Goal: Find specific page/section: Find specific page/section

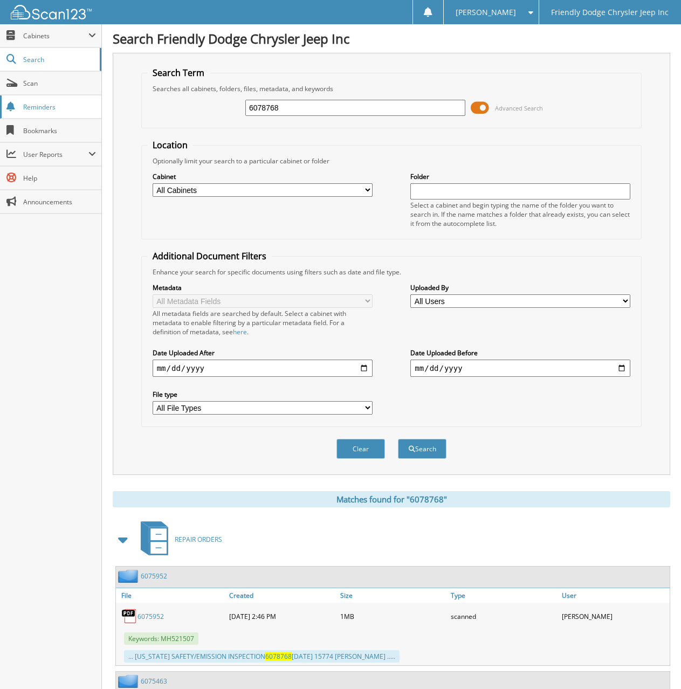
drag, startPoint x: 290, startPoint y: 110, endPoint x: 65, endPoint y: 111, distance: 224.4
click at [66, 111] on body "Ryan S. Settings Logout Friendly Dodge Chrysler Jeep Inc Close Cabinets My Comp…" at bounding box center [340, 507] width 681 height 1014
type input "6078680"
click at [398, 439] on button "Search" at bounding box center [422, 449] width 49 height 20
drag, startPoint x: 291, startPoint y: 111, endPoint x: 186, endPoint y: 110, distance: 105.7
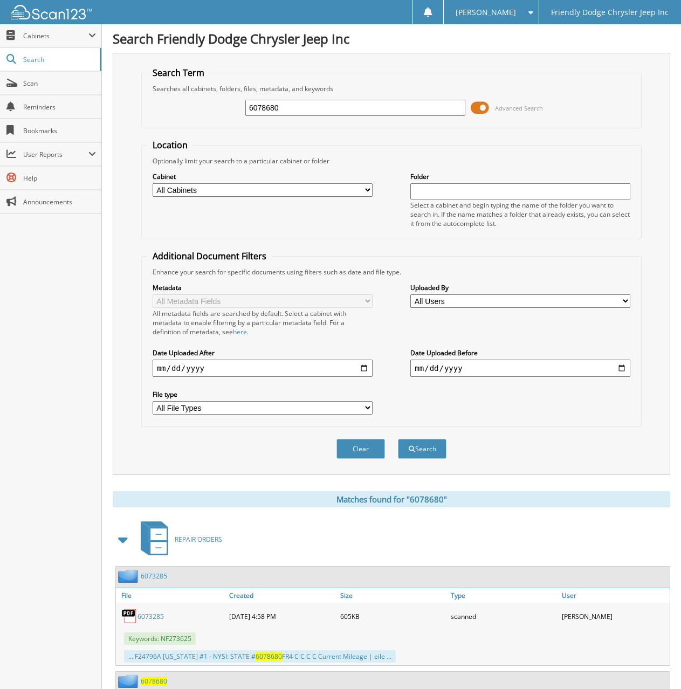
click at [197, 111] on div "6078680 Advanced Search" at bounding box center [391, 107] width 489 height 29
type input "6076202"
click at [398, 439] on button "Search" at bounding box center [422, 449] width 49 height 20
